Goal: Task Accomplishment & Management: Complete application form

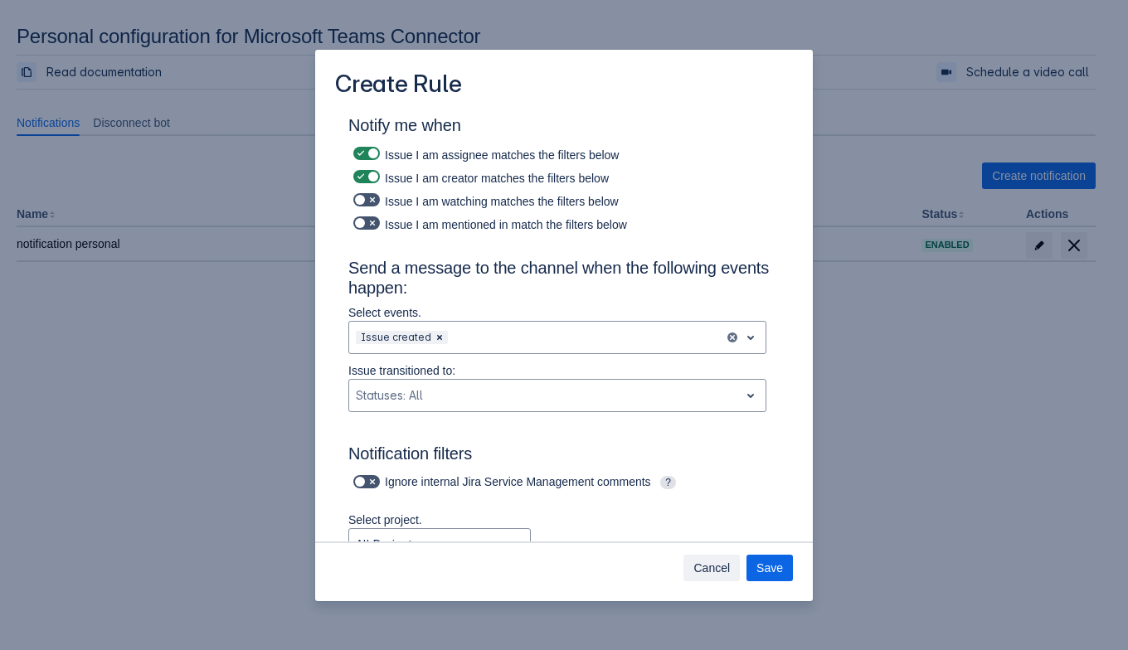
click at [711, 561] on span "Cancel" at bounding box center [711, 568] width 36 height 27
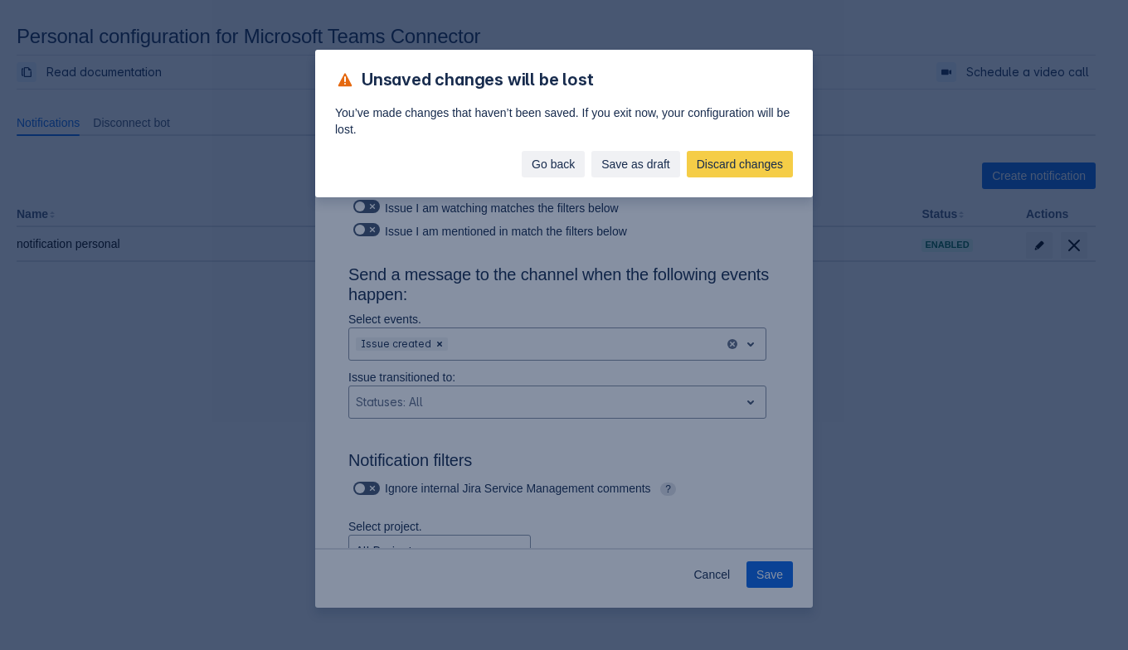
click at [581, 155] on button "Go back" at bounding box center [553, 164] width 63 height 27
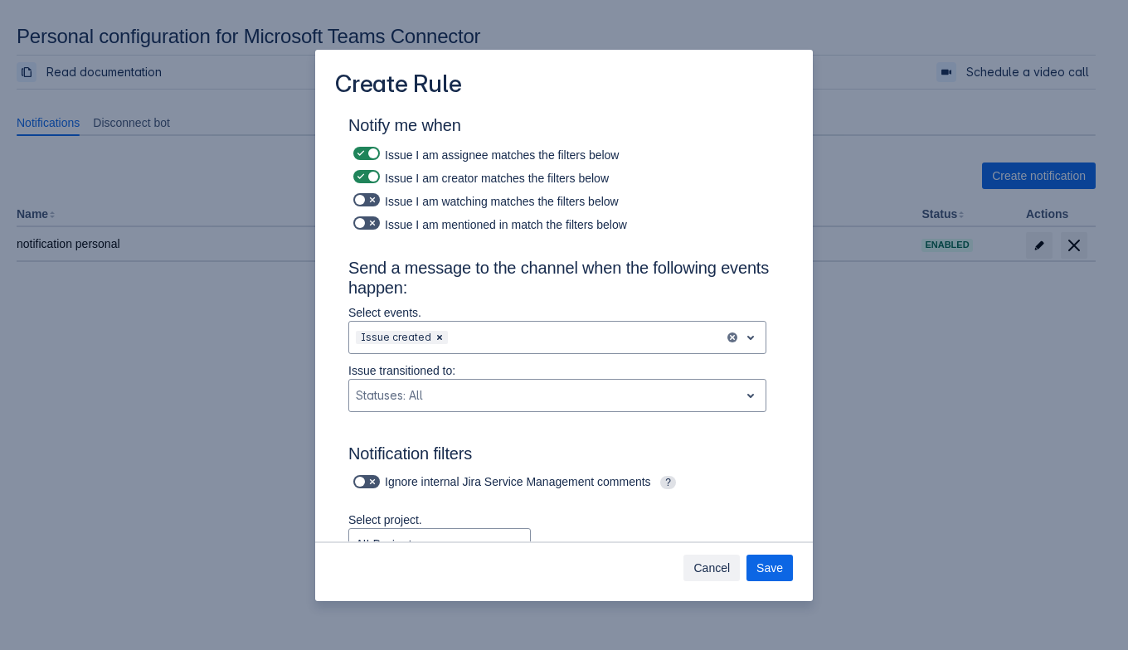
click at [689, 572] on button "Cancel" at bounding box center [711, 568] width 56 height 27
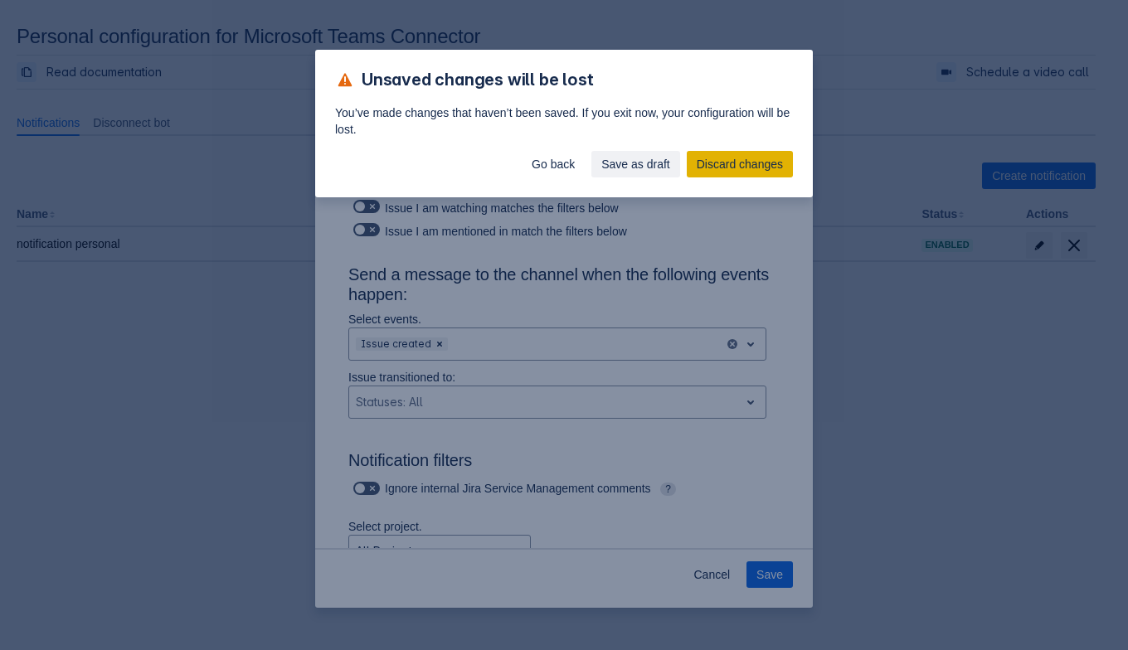
click at [740, 164] on span "Discard changes" at bounding box center [740, 164] width 86 height 27
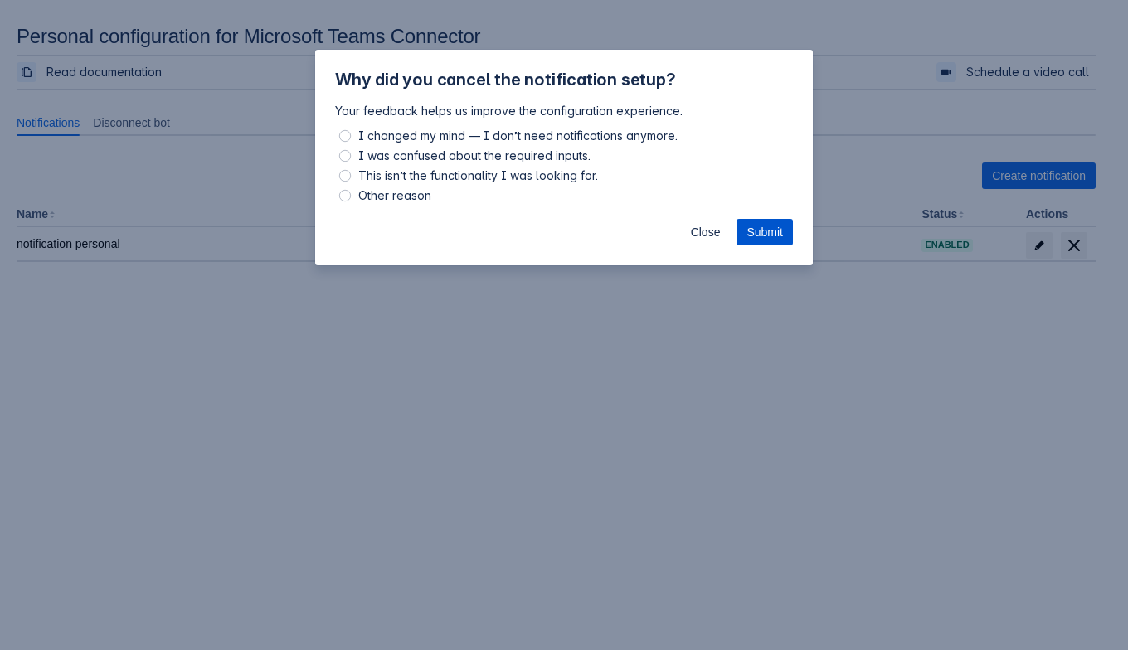
click at [755, 231] on span "Submit" at bounding box center [764, 232] width 36 height 27
click at [705, 237] on span "Close" at bounding box center [706, 232] width 30 height 27
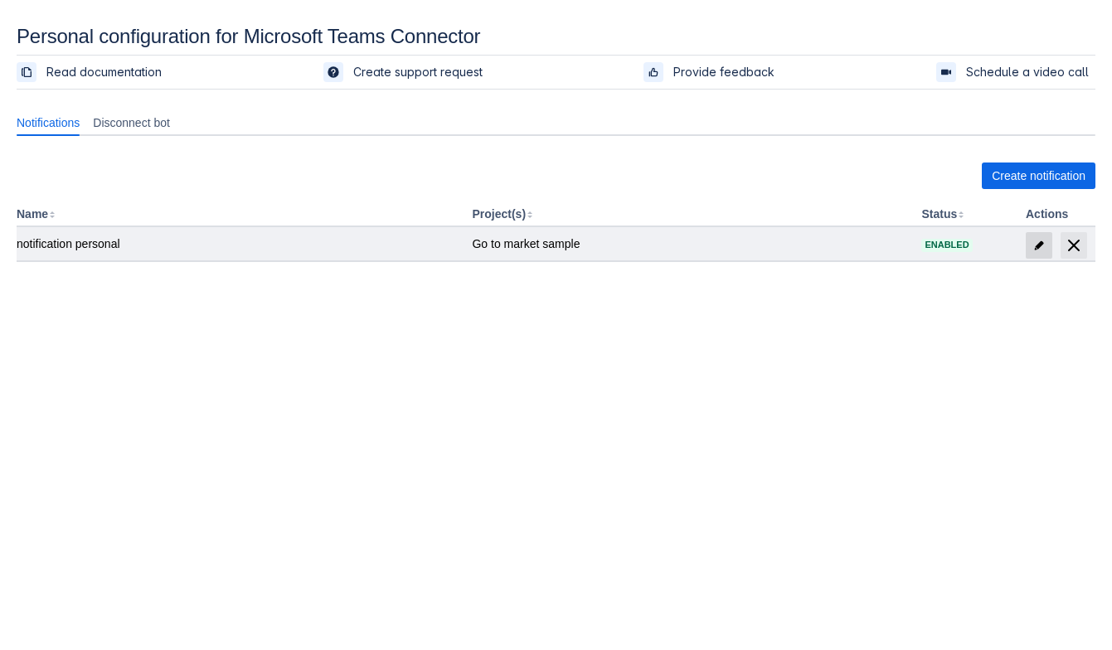
click at [1035, 250] on span at bounding box center [1039, 245] width 27 height 27
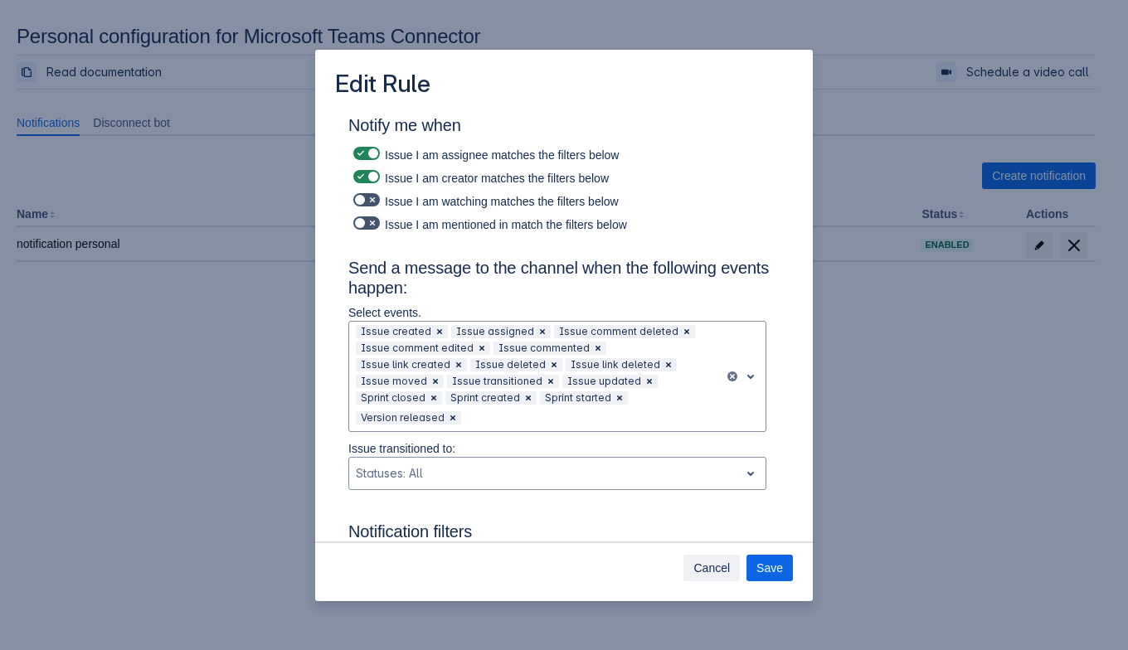
click at [723, 555] on span "Cancel" at bounding box center [711, 568] width 36 height 27
